Goal: Use online tool/utility: Utilize a website feature to perform a specific function

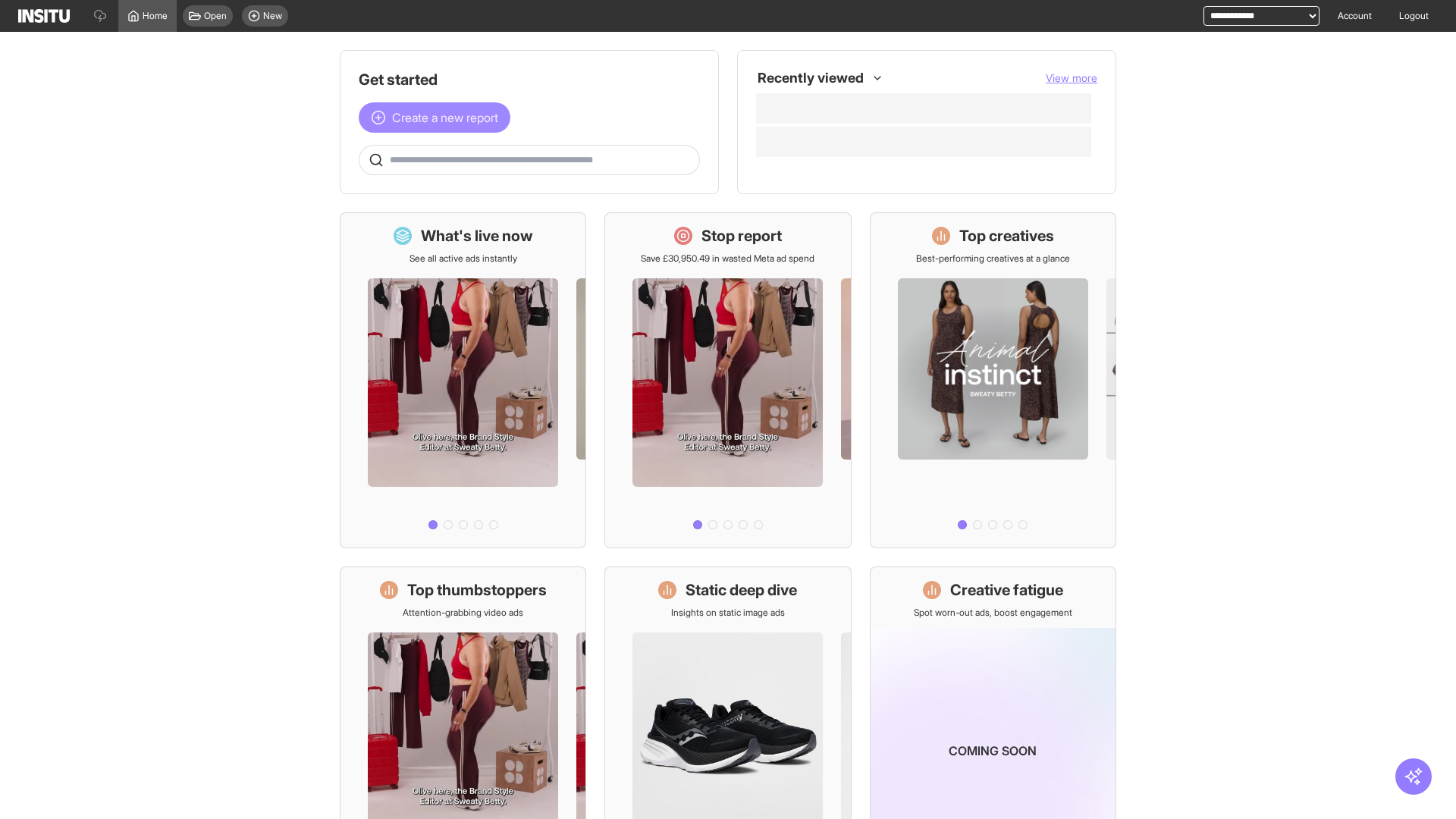
click at [438, 118] on span "Create a new report" at bounding box center [445, 118] width 106 height 18
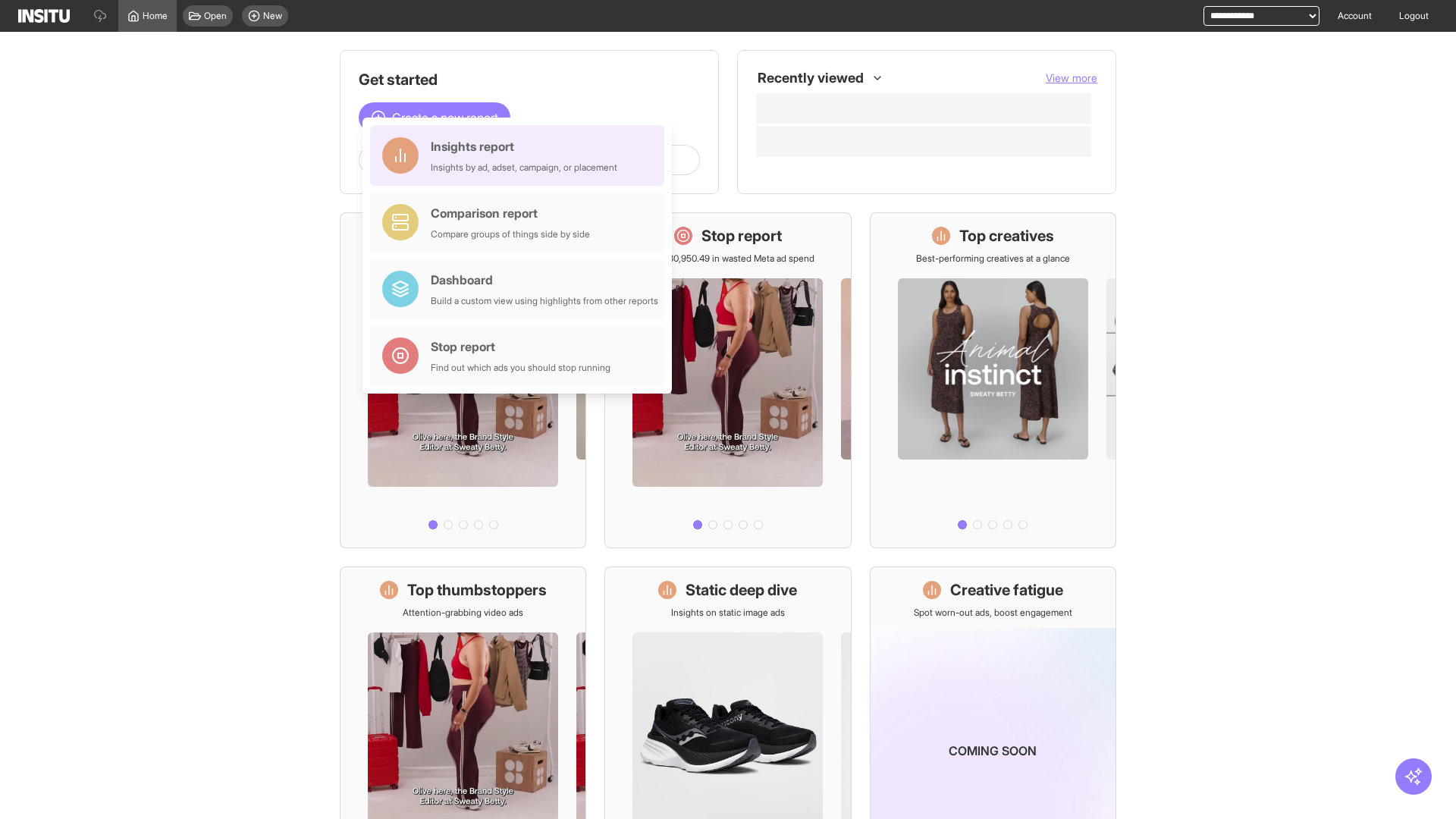
click at [521, 155] on div "Insights report Insights by ad, adset, campaign, or placement" at bounding box center [523, 155] width 186 height 37
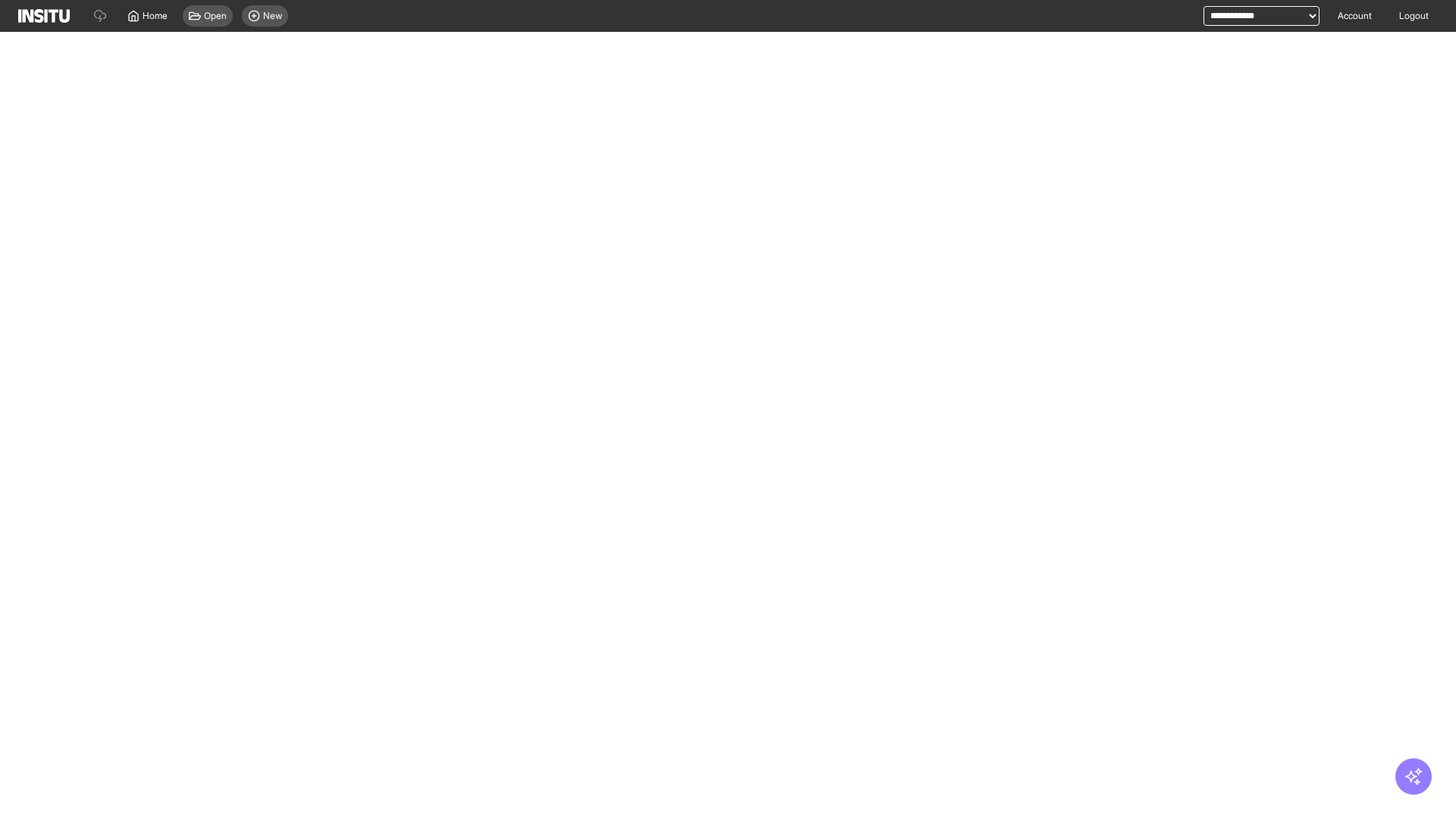
select select "**"
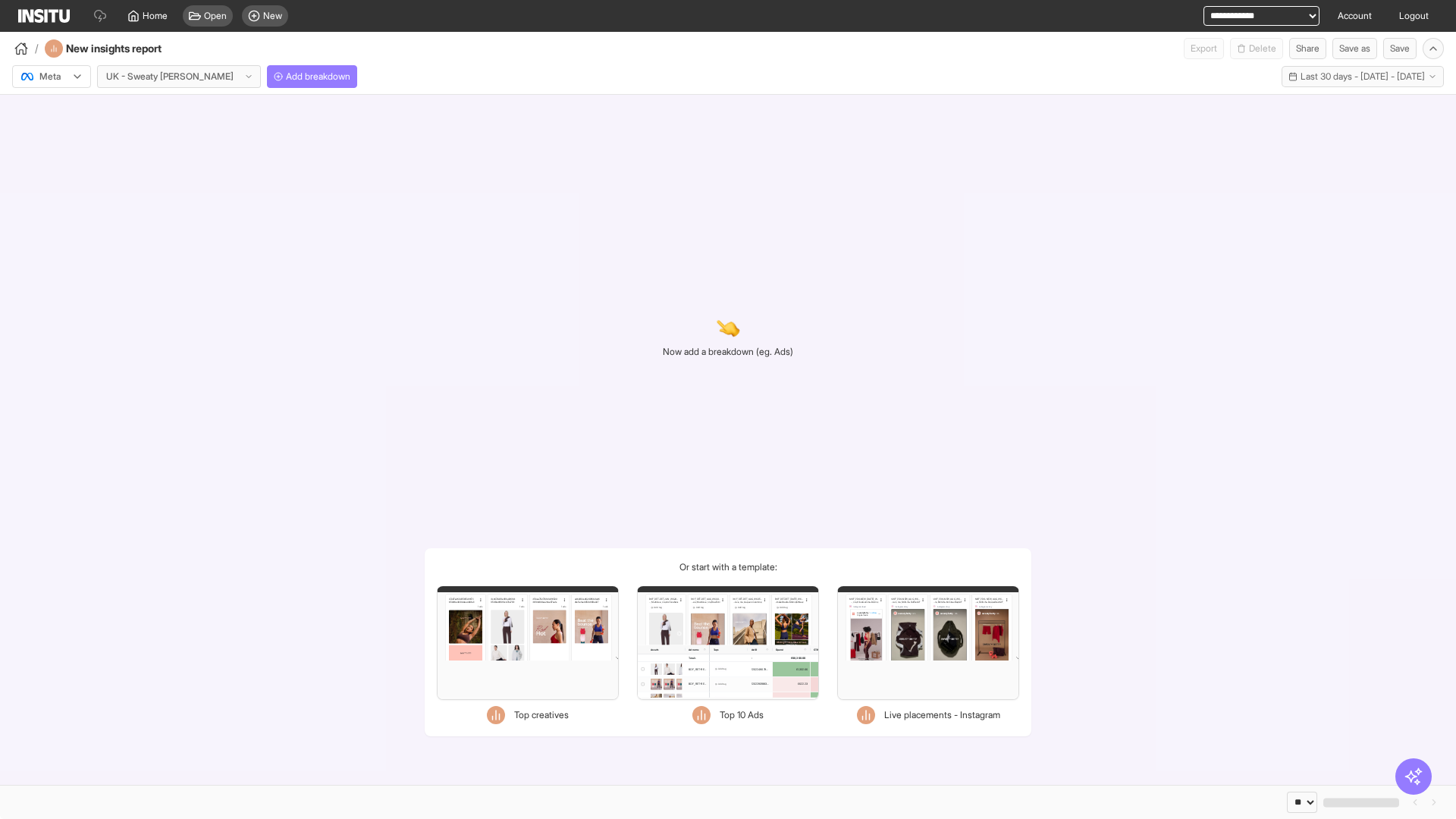
click at [52, 77] on div at bounding box center [41, 77] width 43 height 15
click at [51, 109] on span "Meta" at bounding box center [50, 109] width 21 height 13
click at [286, 77] on span "Add breakdown" at bounding box center [317, 76] width 64 height 13
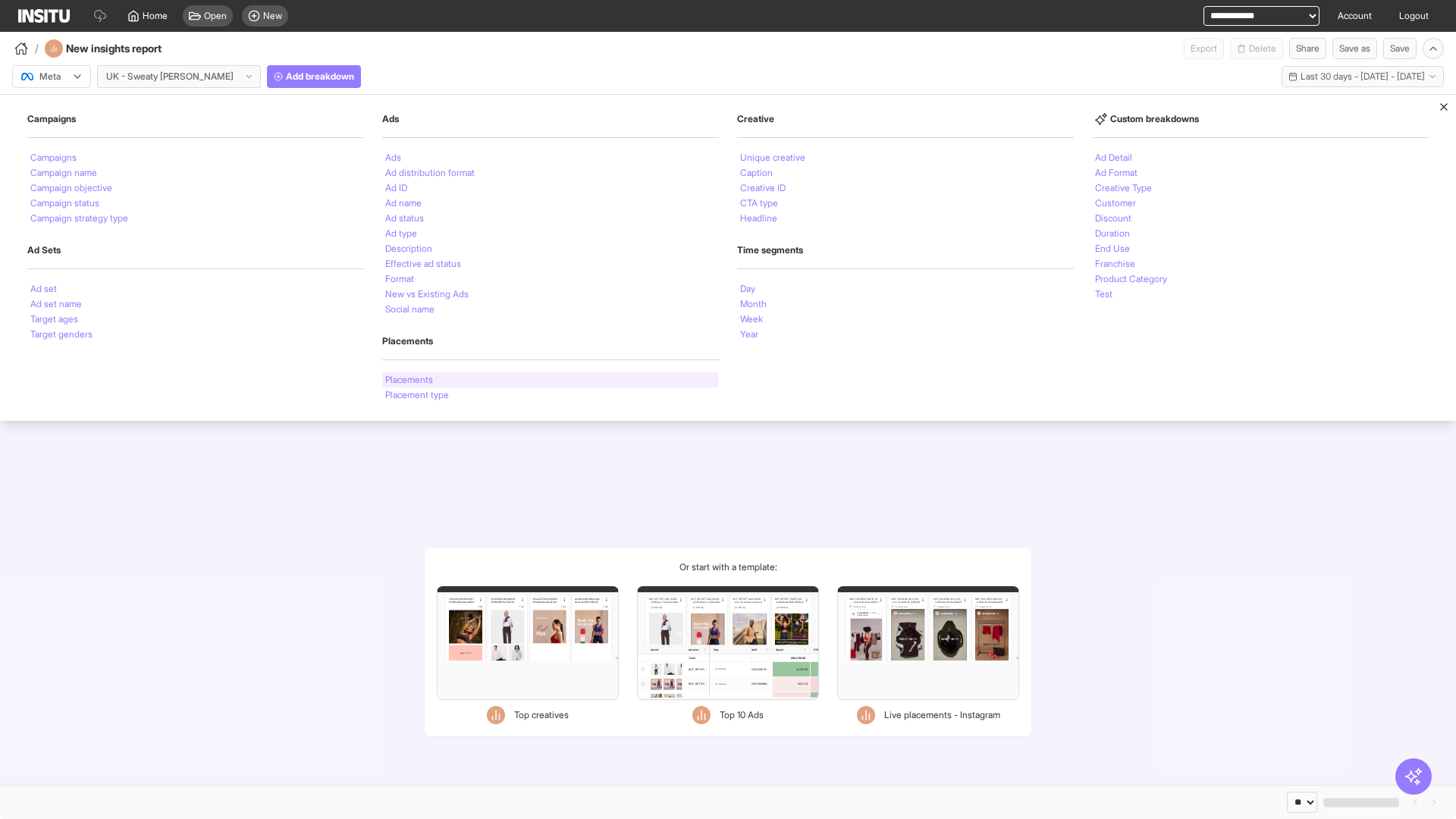
click at [410, 380] on li "Placements" at bounding box center [408, 380] width 48 height 9
